Goal: Transaction & Acquisition: Purchase product/service

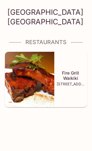
click at [60, 124] on div "Hilton Garden Inn Waikiki Beach Restaurants Fire Grill Waikiki 2330 Kūhiō Ave.,…" at bounding box center [46, 75] width 92 height 151
click at [70, 4] on div "[GEOGRAPHIC_DATA] [GEOGRAPHIC_DATA]" at bounding box center [46, 13] width 82 height 26
click at [37, 106] on img at bounding box center [29, 79] width 49 height 55
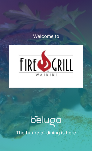
click at [75, 124] on div "The future of dining is here" at bounding box center [46, 124] width 83 height 23
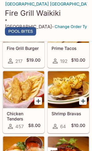
scroll to position [150, 0]
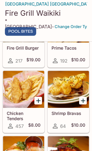
click at [14, 106] on div at bounding box center [23, 89] width 41 height 37
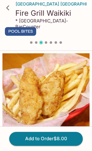
click at [29, 139] on button "Add to Order $8.00" at bounding box center [46, 139] width 74 height 14
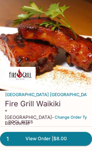
click at [33, 138] on link "1 View Order | $8.00" at bounding box center [46, 139] width 92 height 14
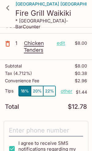
scroll to position [30, 0]
